Goal: Use online tool/utility: Utilize a website feature to perform a specific function

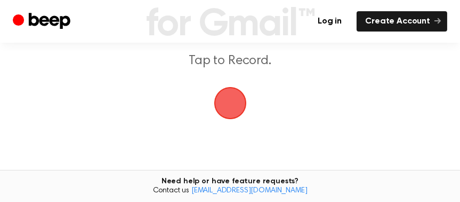
scroll to position [159, 0]
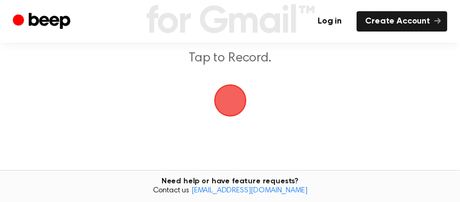
click at [227, 102] on span "button" at bounding box center [230, 100] width 35 height 35
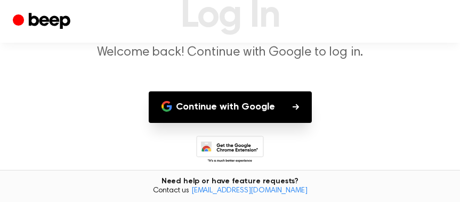
scroll to position [107, 0]
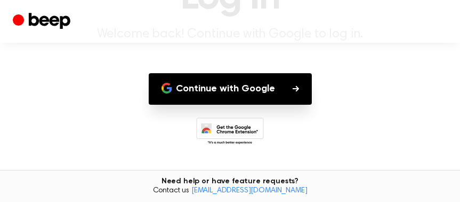
click at [227, 94] on button "Continue with Google" at bounding box center [230, 88] width 163 height 31
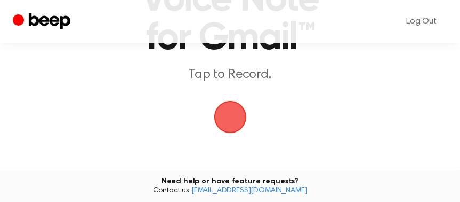
scroll to position [159, 0]
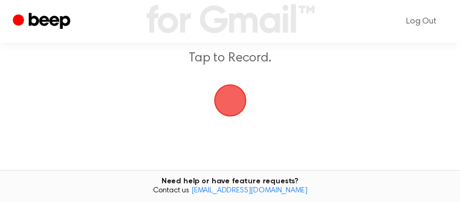
click at [227, 99] on span "button" at bounding box center [230, 100] width 35 height 35
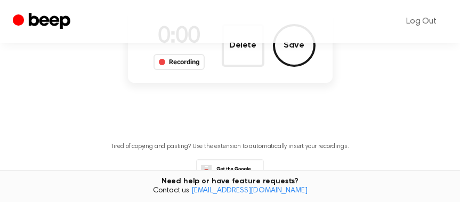
scroll to position [122, 0]
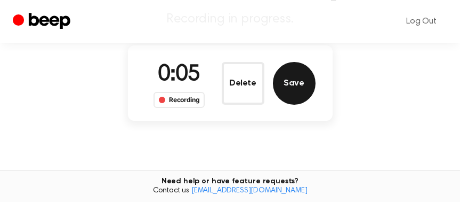
click at [227, 84] on button "Save" at bounding box center [294, 83] width 43 height 43
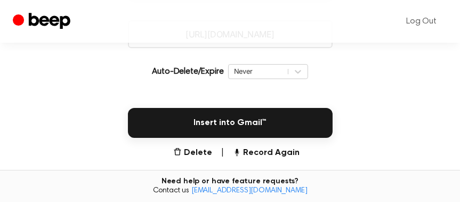
scroll to position [245, 0]
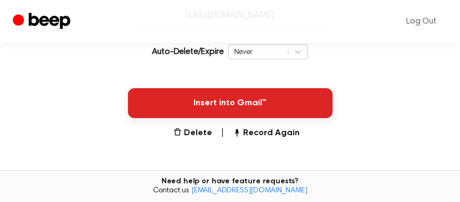
click at [224, 102] on button "Insert into Gmail™" at bounding box center [230, 103] width 205 height 30
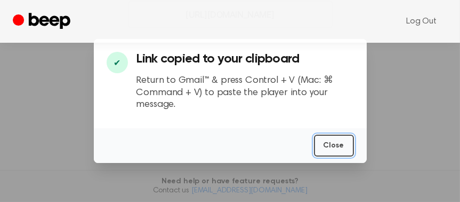
click at [227, 132] on button "Close" at bounding box center [334, 145] width 40 height 22
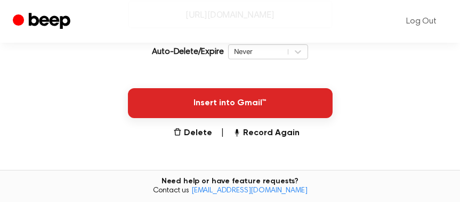
click at [227, 100] on button "Insert into Gmail™" at bounding box center [230, 103] width 205 height 30
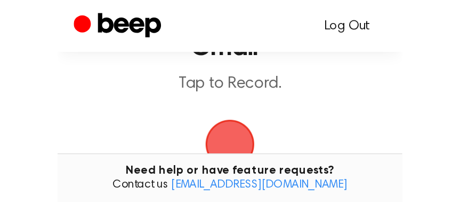
scroll to position [107, 0]
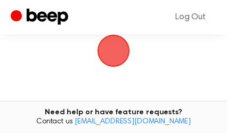
click at [111, 50] on span "button" at bounding box center [113, 50] width 39 height 39
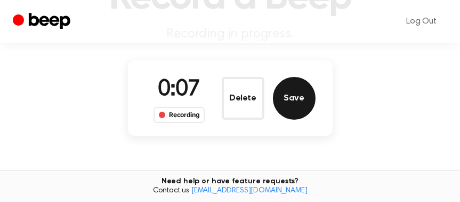
click at [227, 101] on button "Save" at bounding box center [294, 98] width 43 height 43
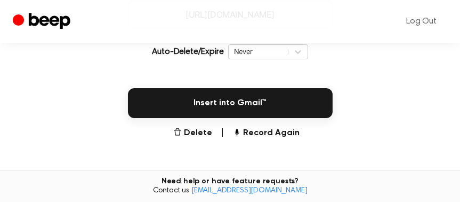
scroll to position [245, 0]
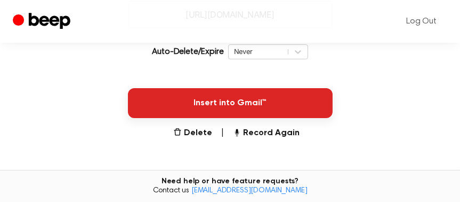
click at [227, 100] on button "Insert into Gmail™" at bounding box center [230, 103] width 205 height 30
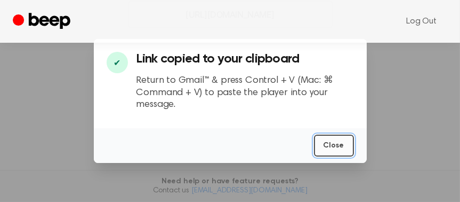
click at [227, 132] on button "Close" at bounding box center [334, 145] width 40 height 22
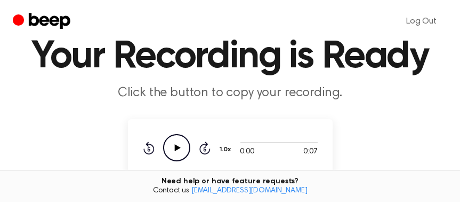
scroll to position [0, 0]
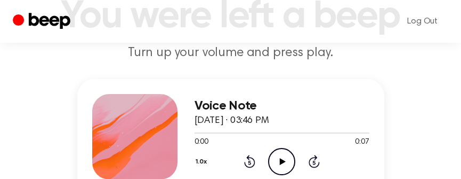
scroll to position [107, 0]
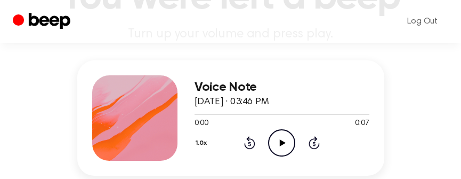
click at [277, 147] on icon "Play Audio" at bounding box center [281, 142] width 27 height 27
click at [276, 145] on icon "Play Audio" at bounding box center [281, 142] width 27 height 27
